Goal: Task Accomplishment & Management: Use online tool/utility

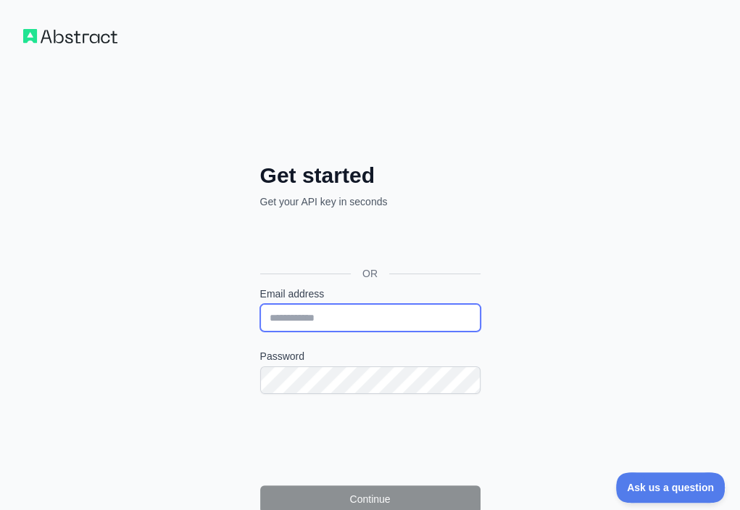
click at [260, 304] on input "Email address" at bounding box center [370, 318] width 220 height 28
paste input "**********"
type input "**********"
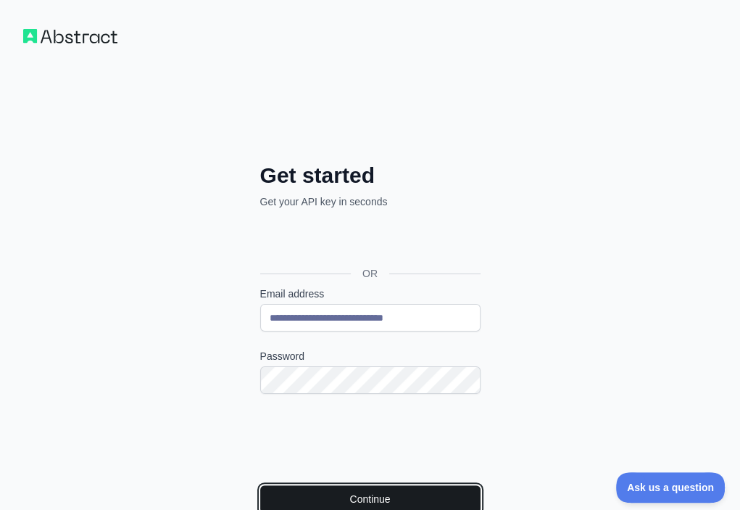
click at [260, 485] on button "Continue" at bounding box center [370, 499] width 220 height 28
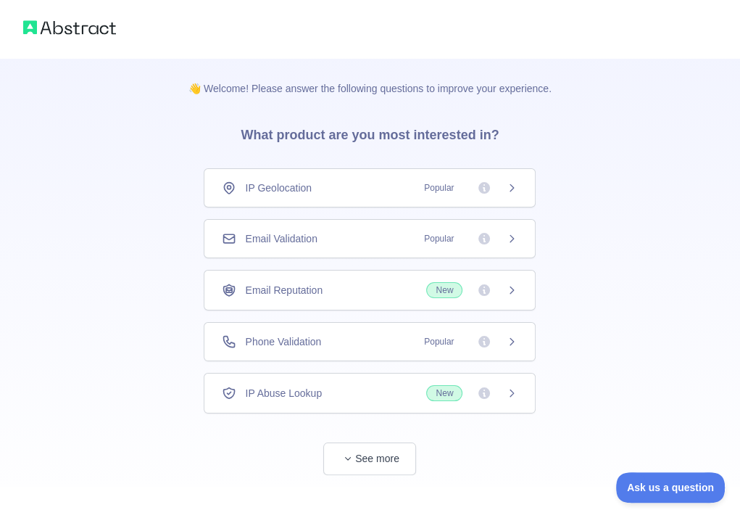
click at [354, 234] on div "Email Validation Popular" at bounding box center [370, 238] width 296 height 14
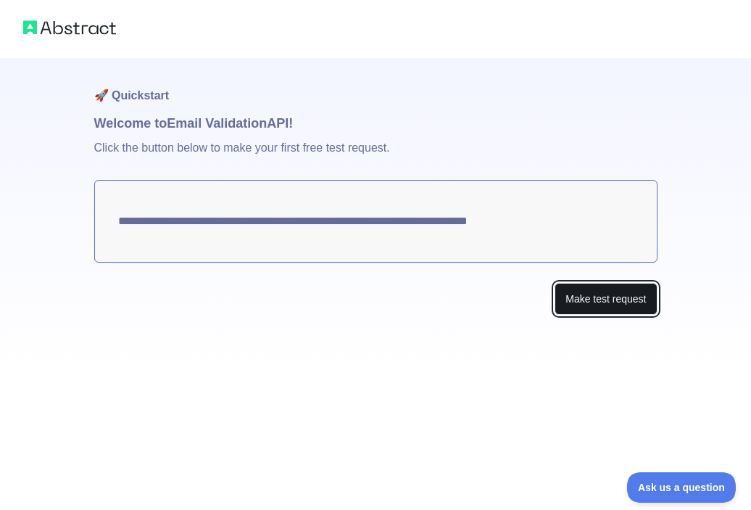
click at [559, 299] on button "Make test request" at bounding box center [605, 299] width 102 height 33
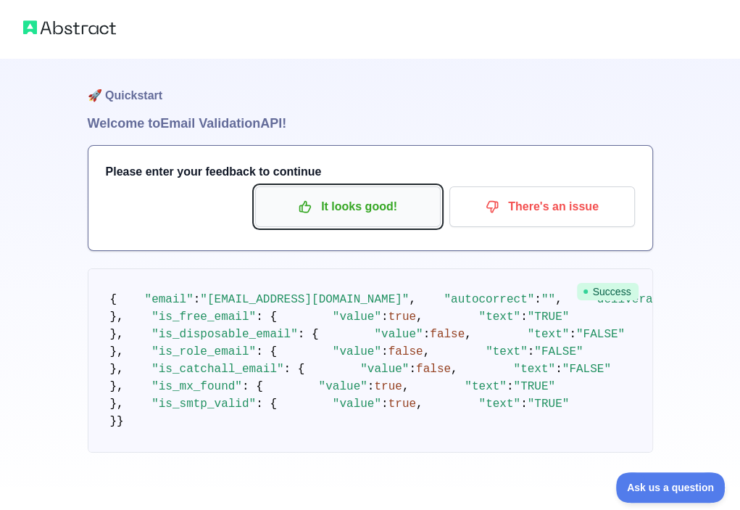
click at [354, 210] on p "It looks good!" at bounding box center [348, 206] width 164 height 25
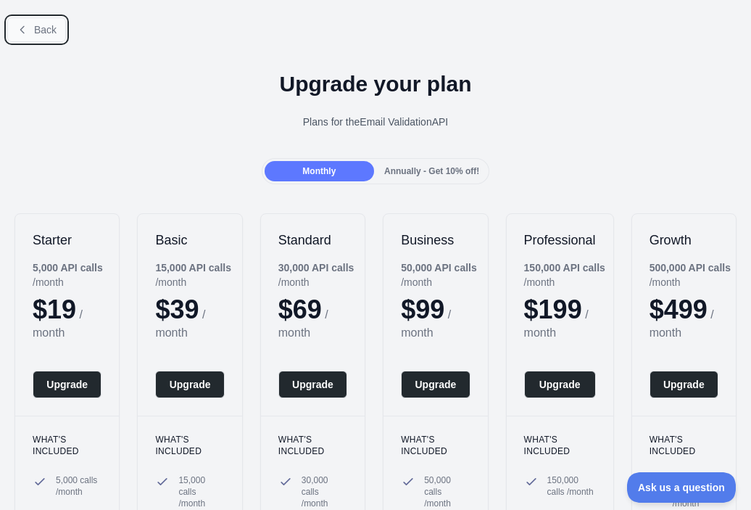
click at [50, 28] on span "Back" at bounding box center [45, 30] width 22 height 12
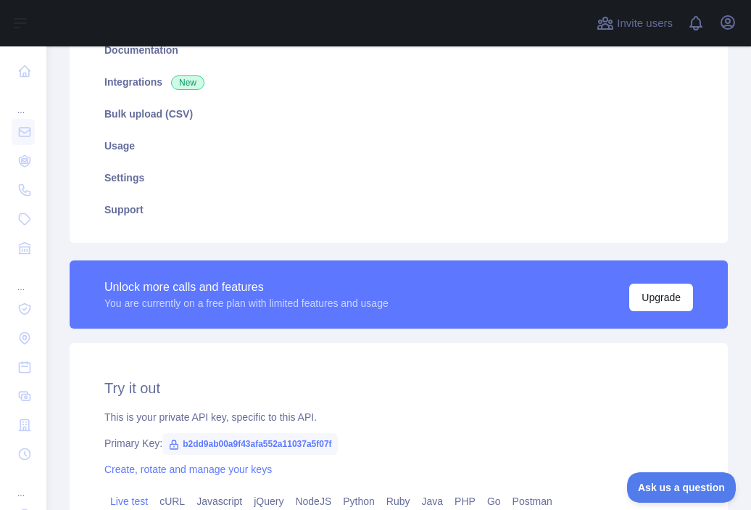
scroll to position [290, 0]
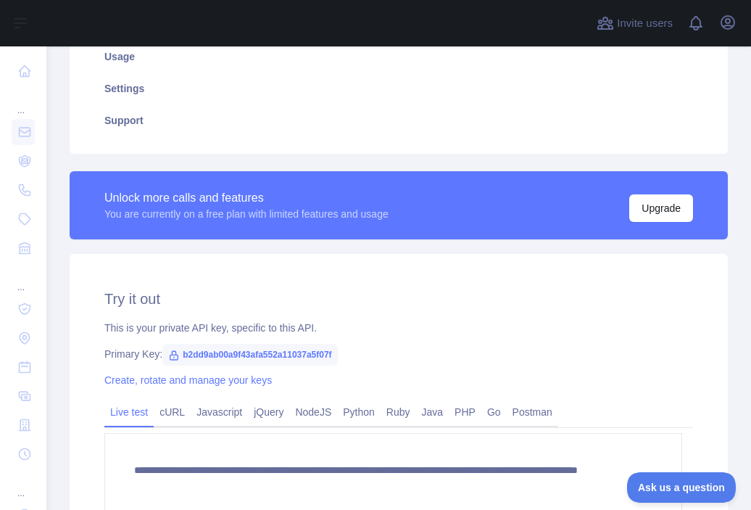
click at [308, 355] on span "b2dd9ab00a9f43afa552a11037a5f07f" at bounding box center [249, 355] width 175 height 22
copy span "b2dd9ab00a9f43afa552a11037a5f07f"
